Goal: Information Seeking & Learning: Learn about a topic

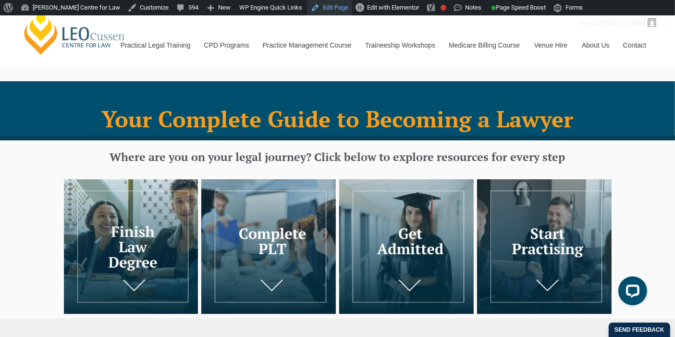
click at [307, 9] on link "Edit Page" at bounding box center [329, 7] width 45 height 15
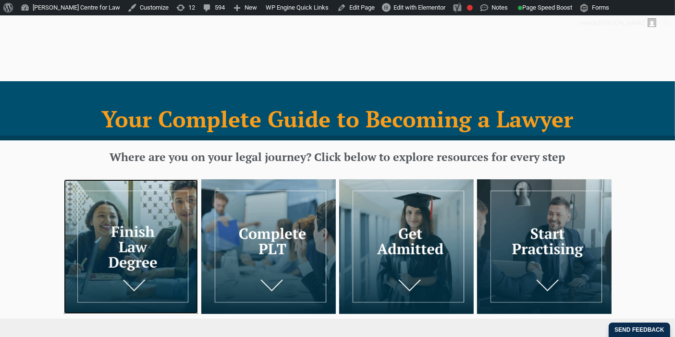
click at [163, 197] on img at bounding box center [131, 246] width 135 height 135
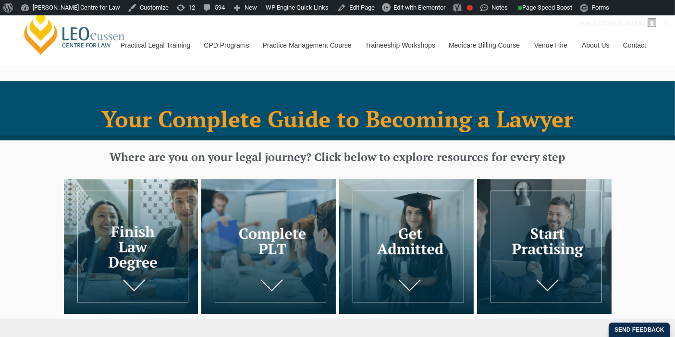
click at [129, 206] on img at bounding box center [131, 246] width 135 height 135
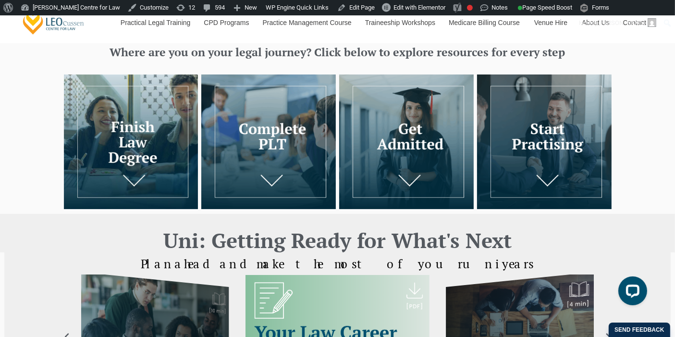
scroll to position [107, 0]
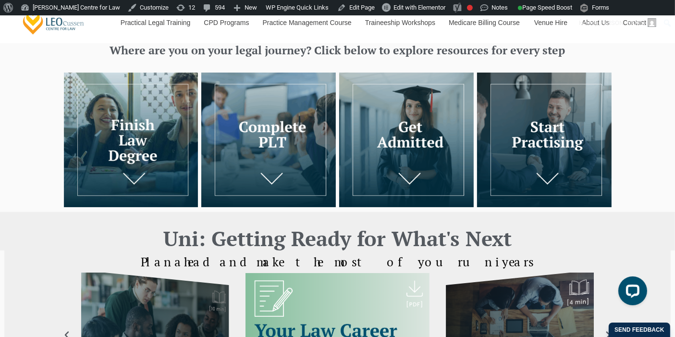
click at [141, 150] on img at bounding box center [131, 140] width 135 height 135
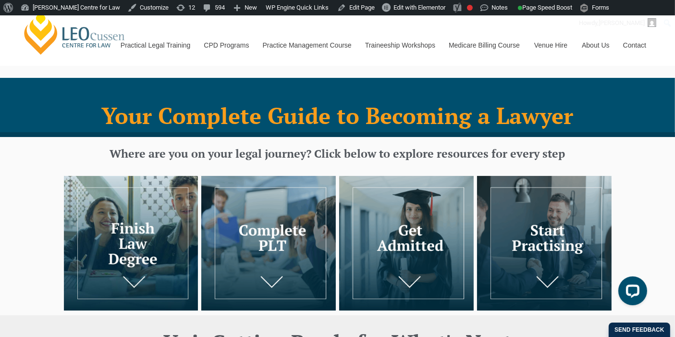
scroll to position [0, 0]
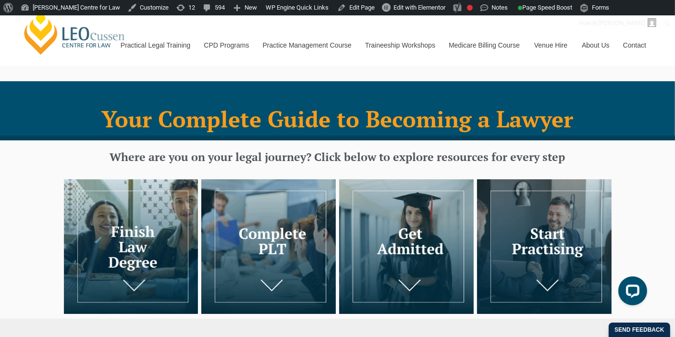
click at [100, 217] on img at bounding box center [131, 246] width 135 height 135
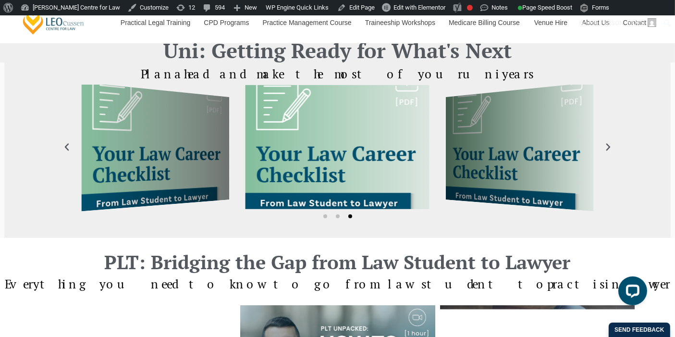
scroll to position [267, 0]
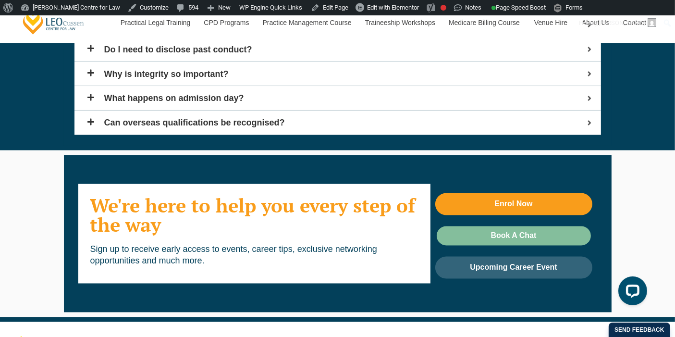
scroll to position [1815, 0]
